Goal: Transaction & Acquisition: Purchase product/service

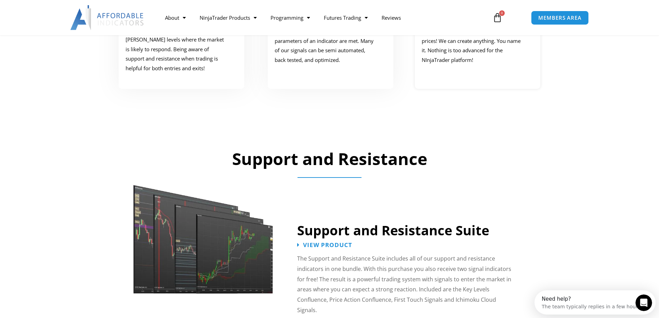
scroll to position [369, 0]
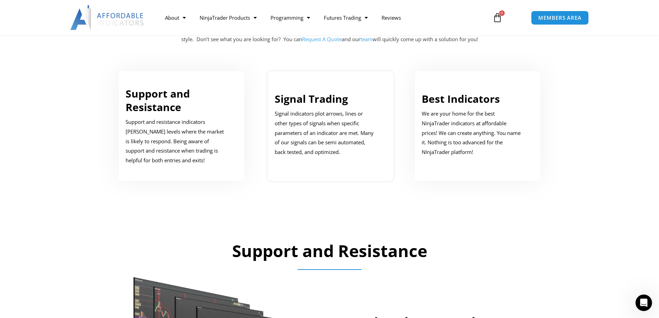
click at [306, 116] on p "Signal indicators plot arrows, lines or other types of signals when specific pa…" at bounding box center [326, 133] width 102 height 48
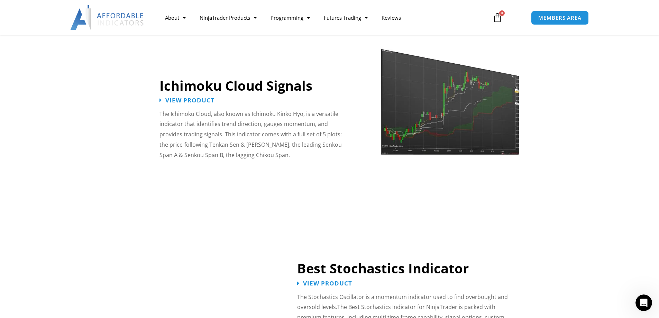
scroll to position [1247, 0]
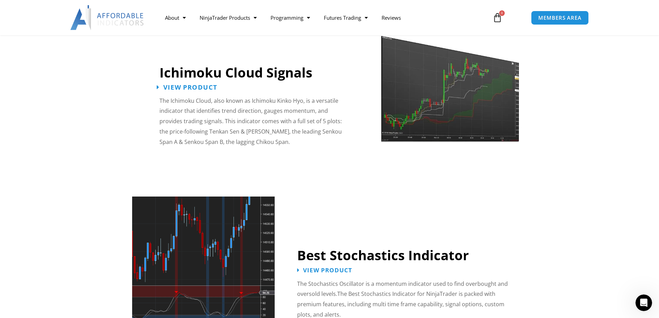
click at [189, 84] on span "View Product" at bounding box center [190, 87] width 54 height 7
